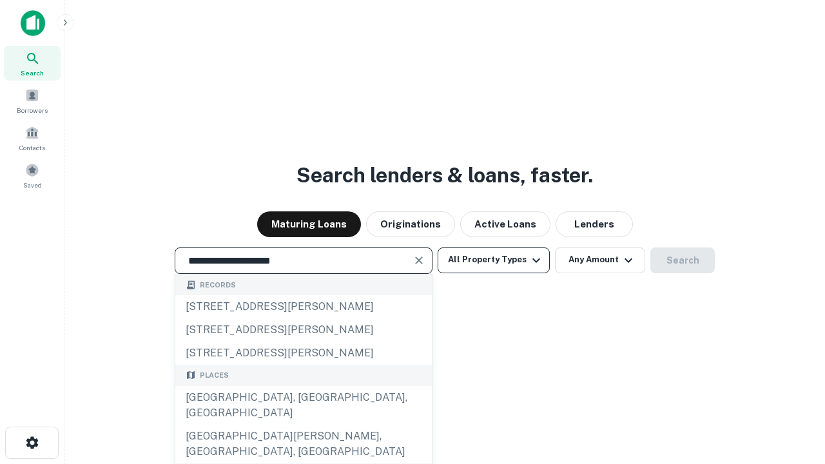
click at [303, 425] on div "Santa Monica, CA, USA" at bounding box center [303, 405] width 257 height 39
type input "**********"
click at [494, 260] on button "All Property Types" at bounding box center [494, 260] width 112 height 26
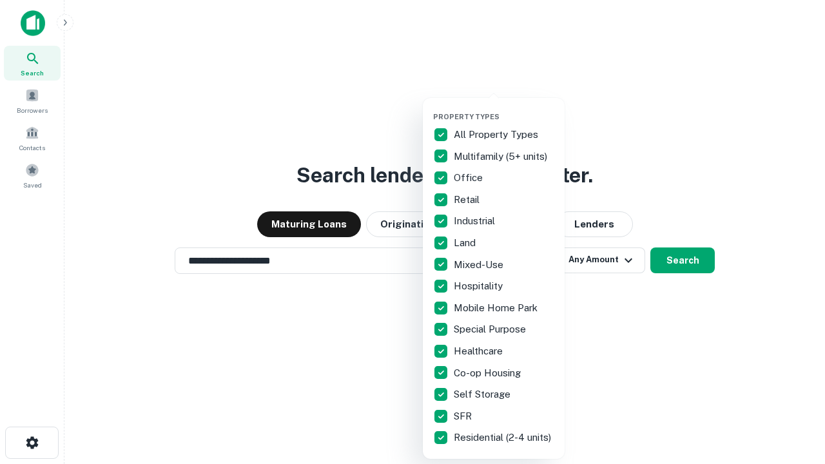
click at [504, 108] on button "button" at bounding box center [504, 108] width 142 height 1
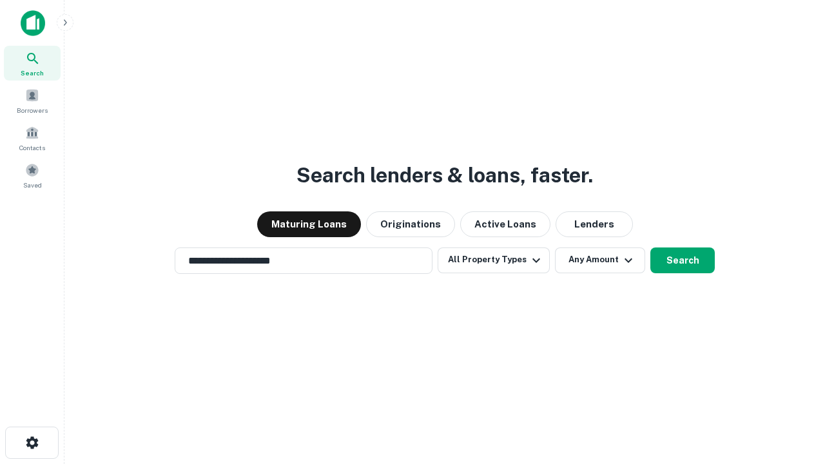
scroll to position [20, 0]
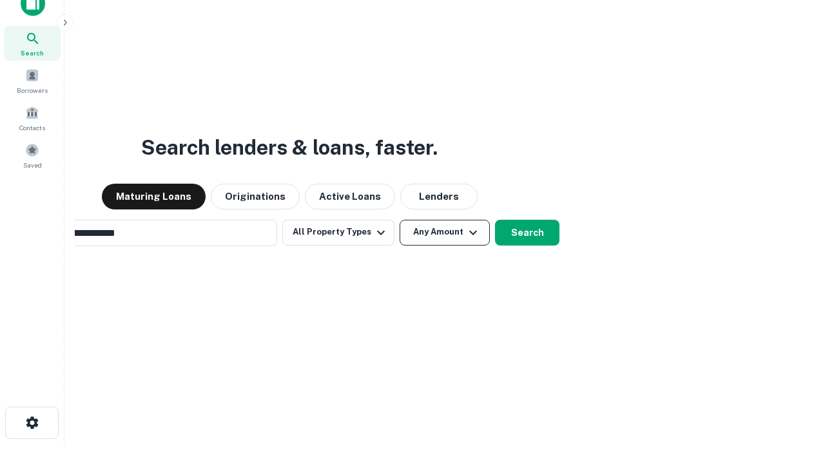
click at [400, 220] on button "Any Amount" at bounding box center [445, 233] width 90 height 26
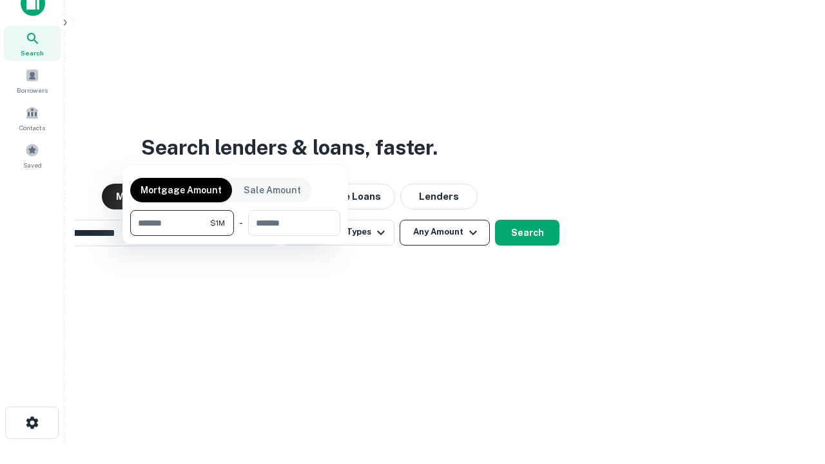
scroll to position [21, 0]
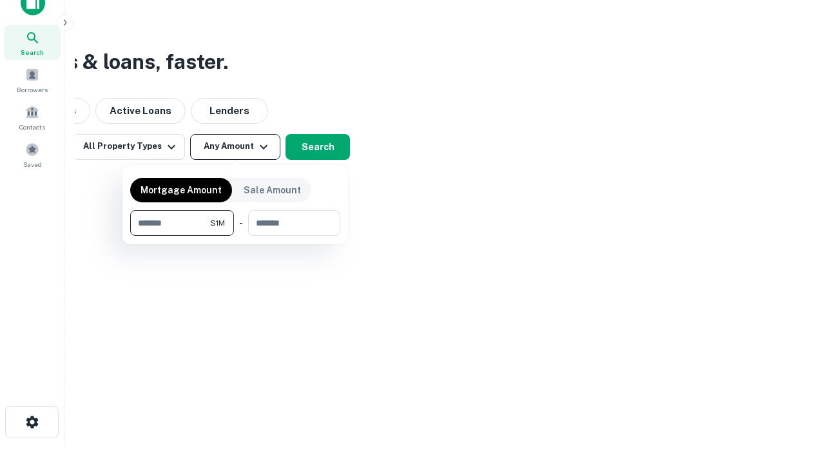
type input "*******"
click at [235, 236] on button "button" at bounding box center [235, 236] width 210 height 1
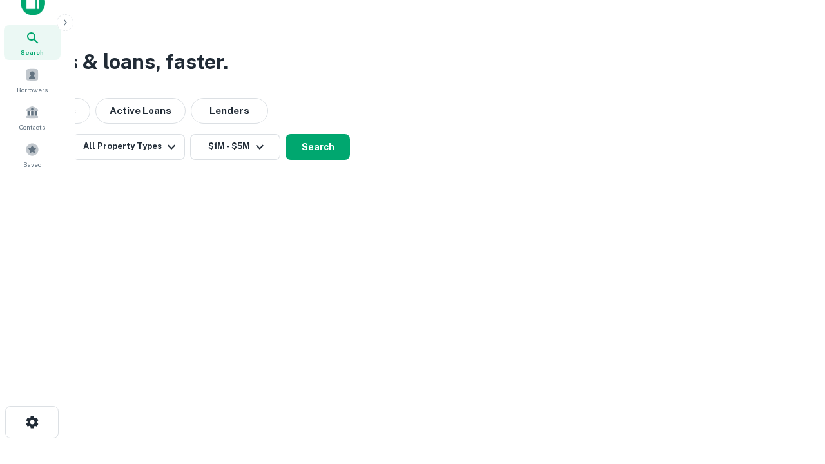
scroll to position [20, 0]
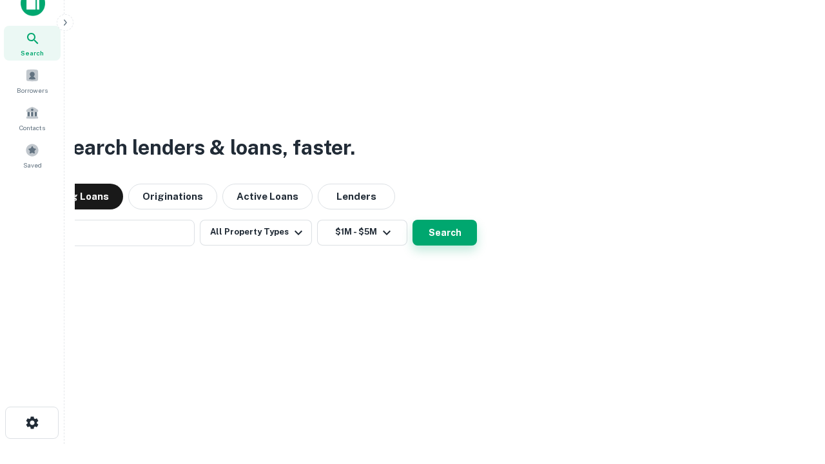
click at [412, 220] on button "Search" at bounding box center [444, 233] width 64 height 26
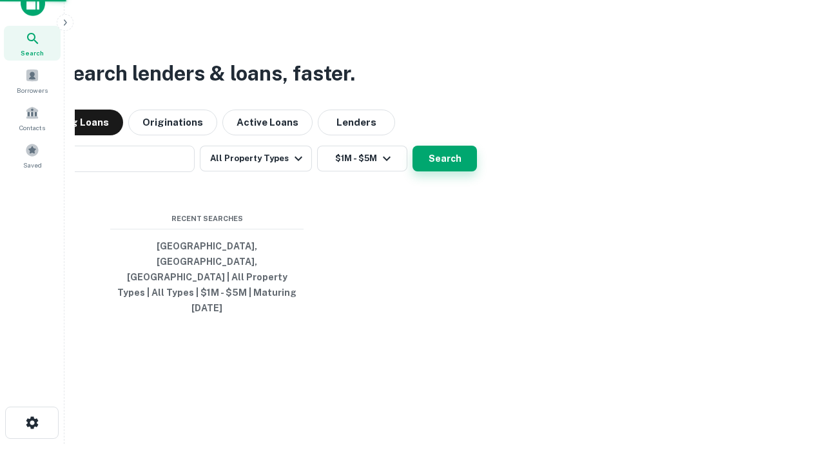
scroll to position [21, 0]
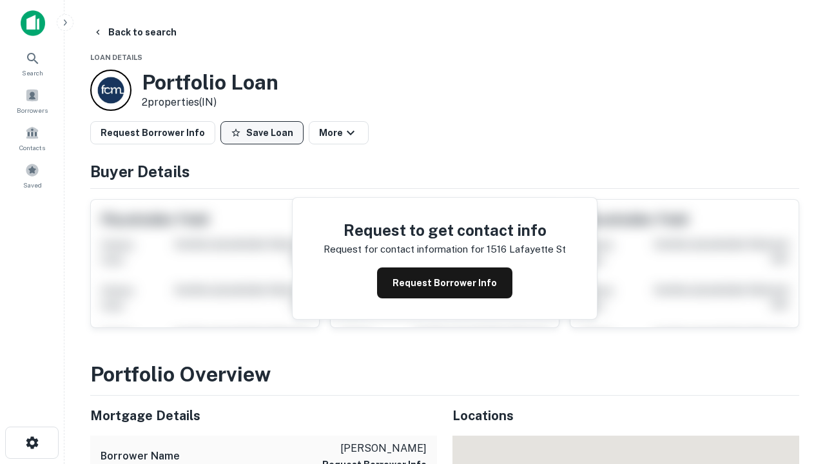
click at [262, 133] on button "Save Loan" at bounding box center [261, 132] width 83 height 23
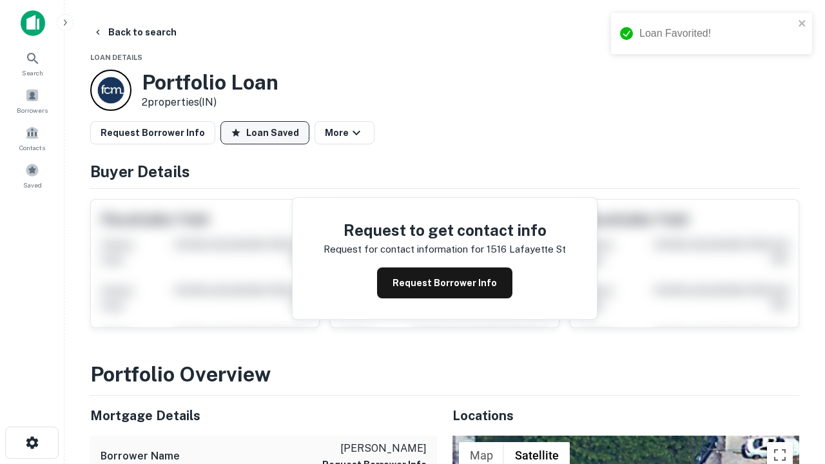
click at [265, 133] on button "Loan Saved" at bounding box center [264, 132] width 89 height 23
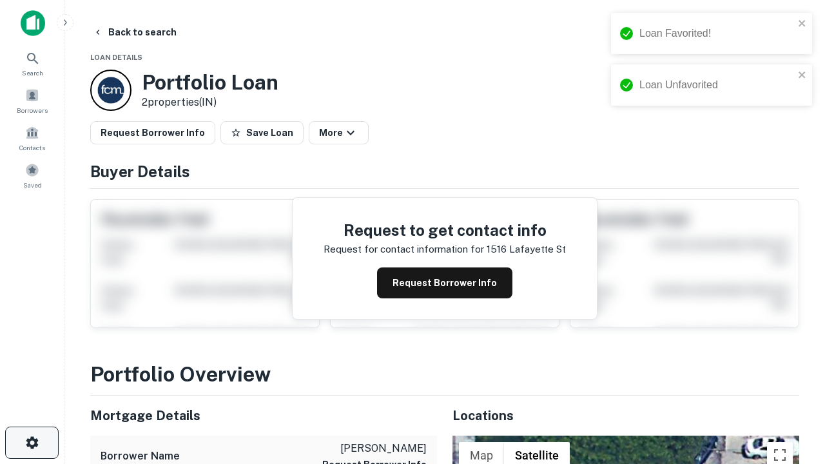
click at [32, 443] on icon "button" at bounding box center [31, 442] width 15 height 15
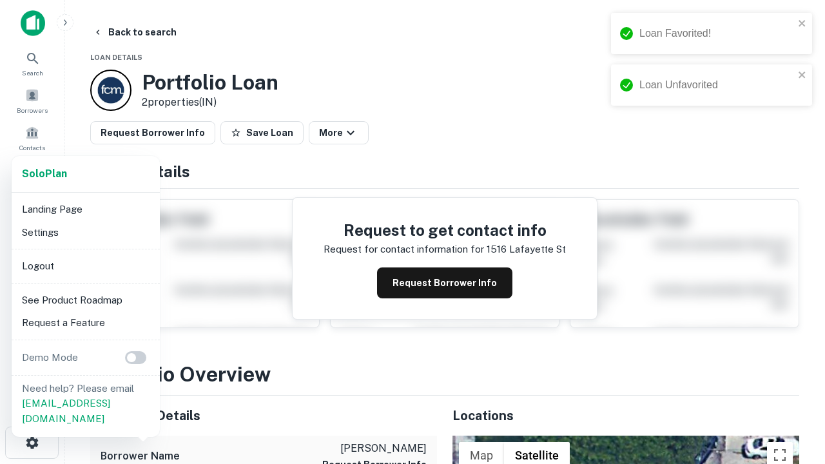
click at [85, 266] on li "Logout" at bounding box center [86, 266] width 138 height 23
